Goal: Find specific page/section: Find specific page/section

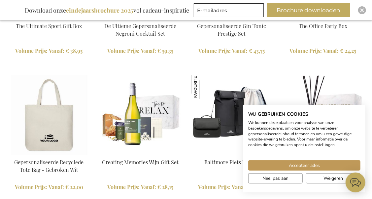
scroll to position [977, 0]
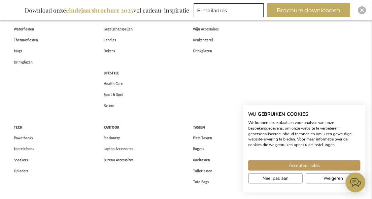
scroll to position [66, 0]
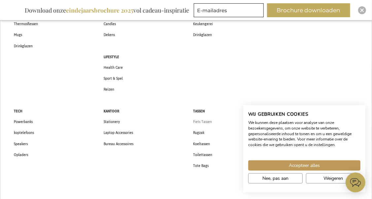
click at [199, 120] on span "Fiets Tassen" at bounding box center [202, 121] width 19 height 7
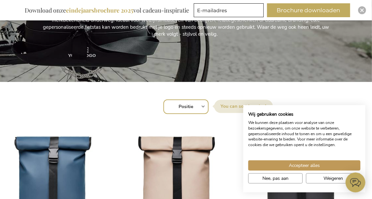
scroll to position [132, 0]
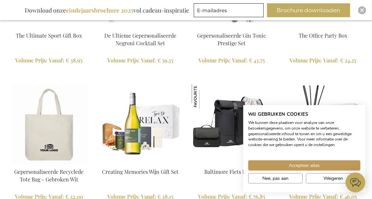
scroll to position [1043, 0]
